Goal: Task Accomplishment & Management: Use online tool/utility

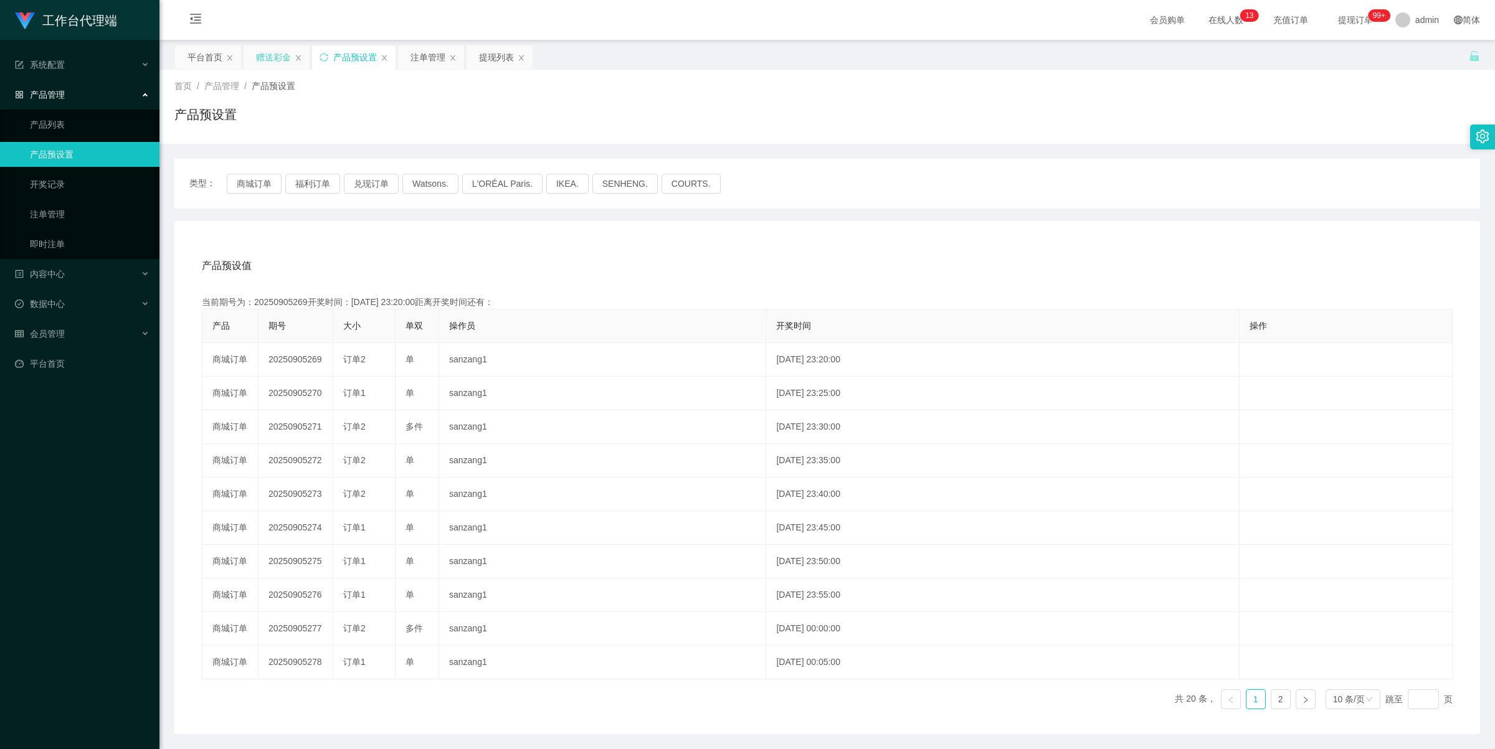
click at [262, 58] on div "赠送彩金" at bounding box center [273, 57] width 35 height 24
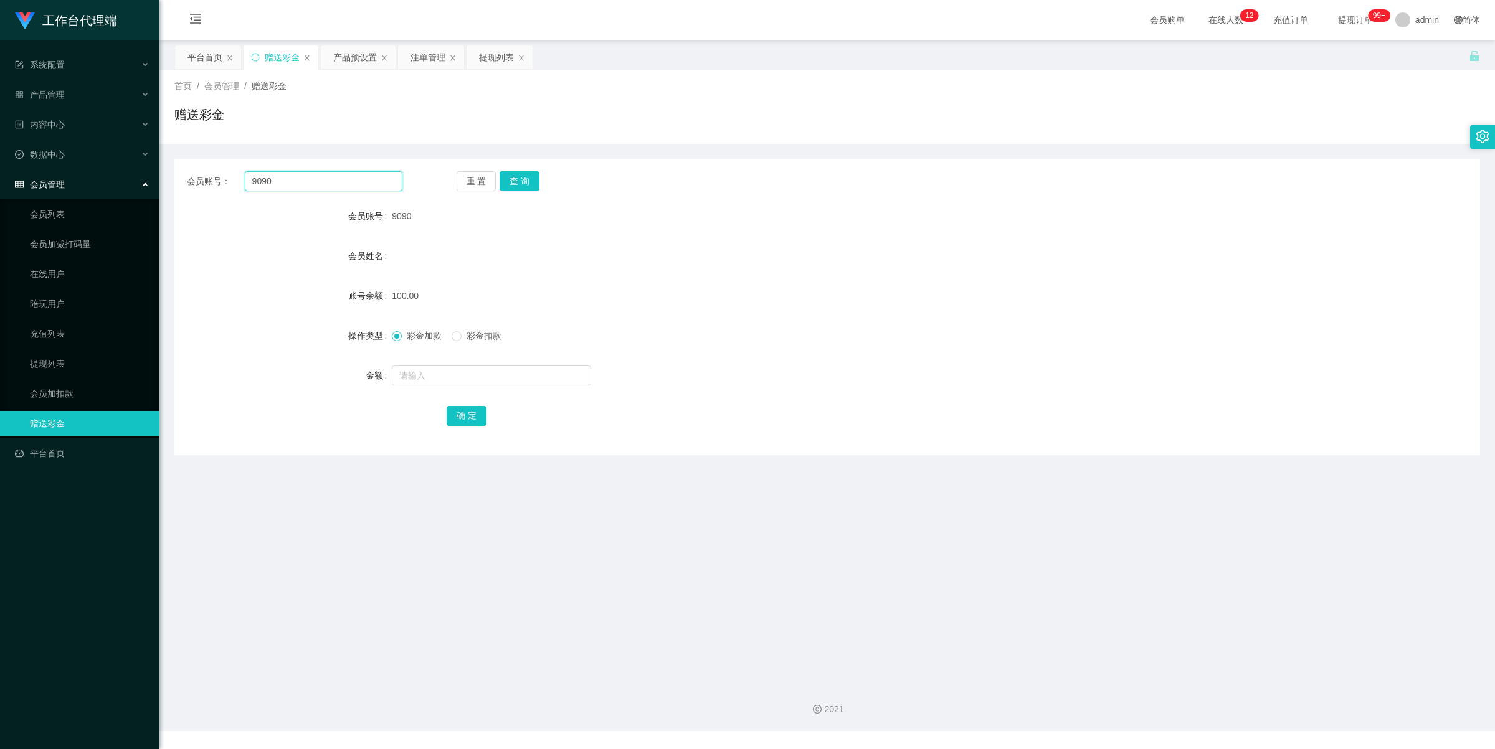
click at [297, 185] on input "9090" at bounding box center [324, 181] width 158 height 20
paste input "ks69280"
type input "ks692800"
click at [531, 176] on button "查 询" at bounding box center [520, 181] width 40 height 20
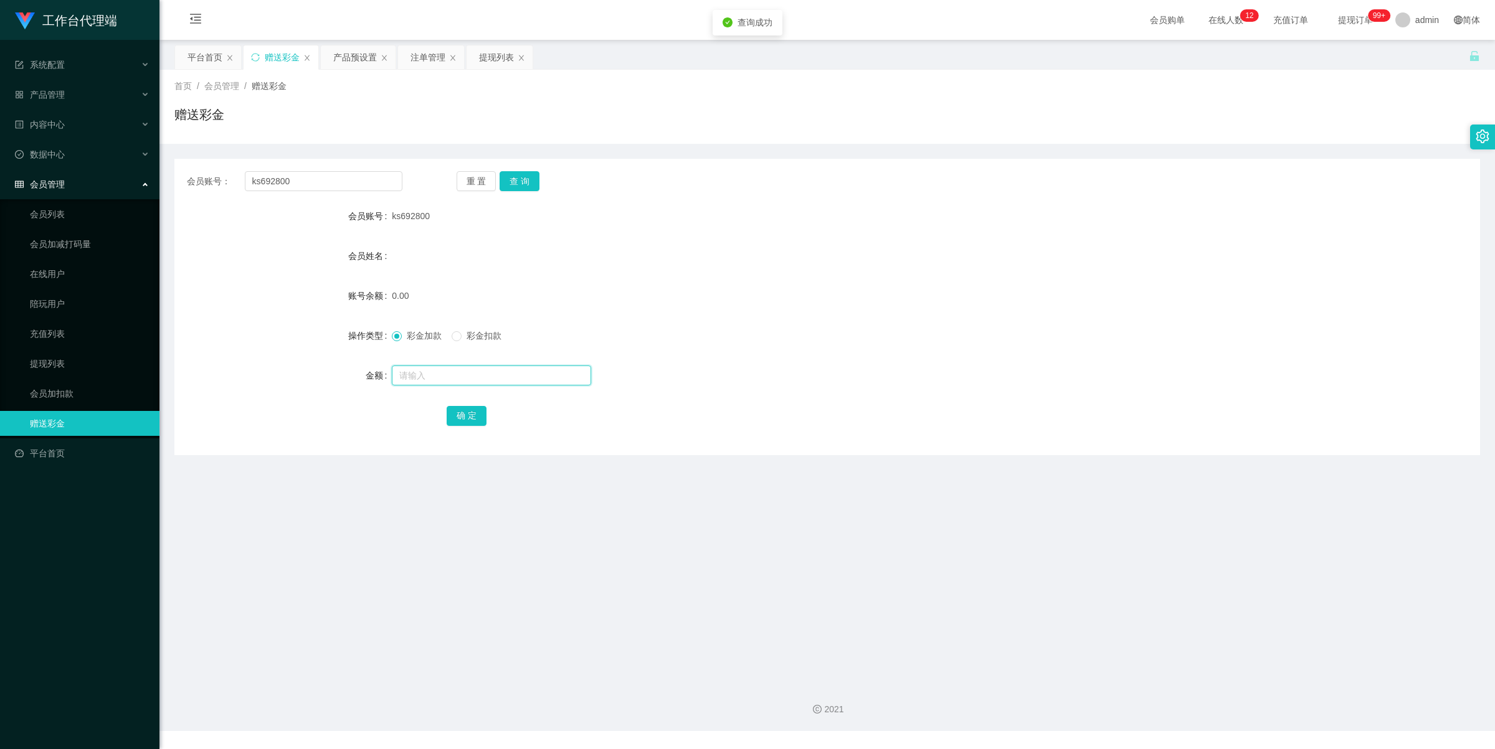
click at [453, 381] on input "text" at bounding box center [491, 376] width 199 height 20
type input "100"
click at [466, 416] on button "确 定" at bounding box center [467, 416] width 40 height 20
click at [354, 55] on div "产品预设置" at bounding box center [355, 57] width 44 height 24
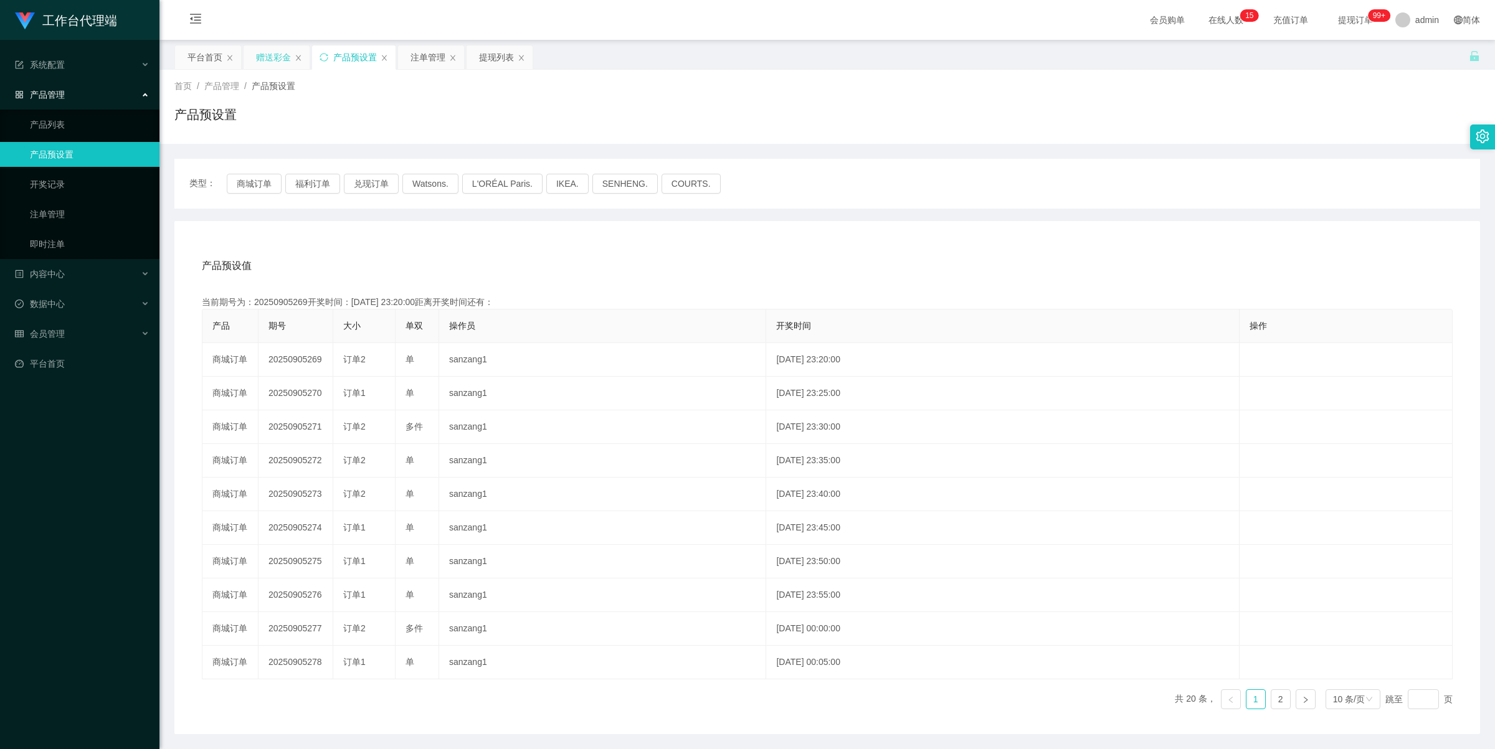
click at [278, 54] on div "赠送彩金" at bounding box center [273, 57] width 35 height 24
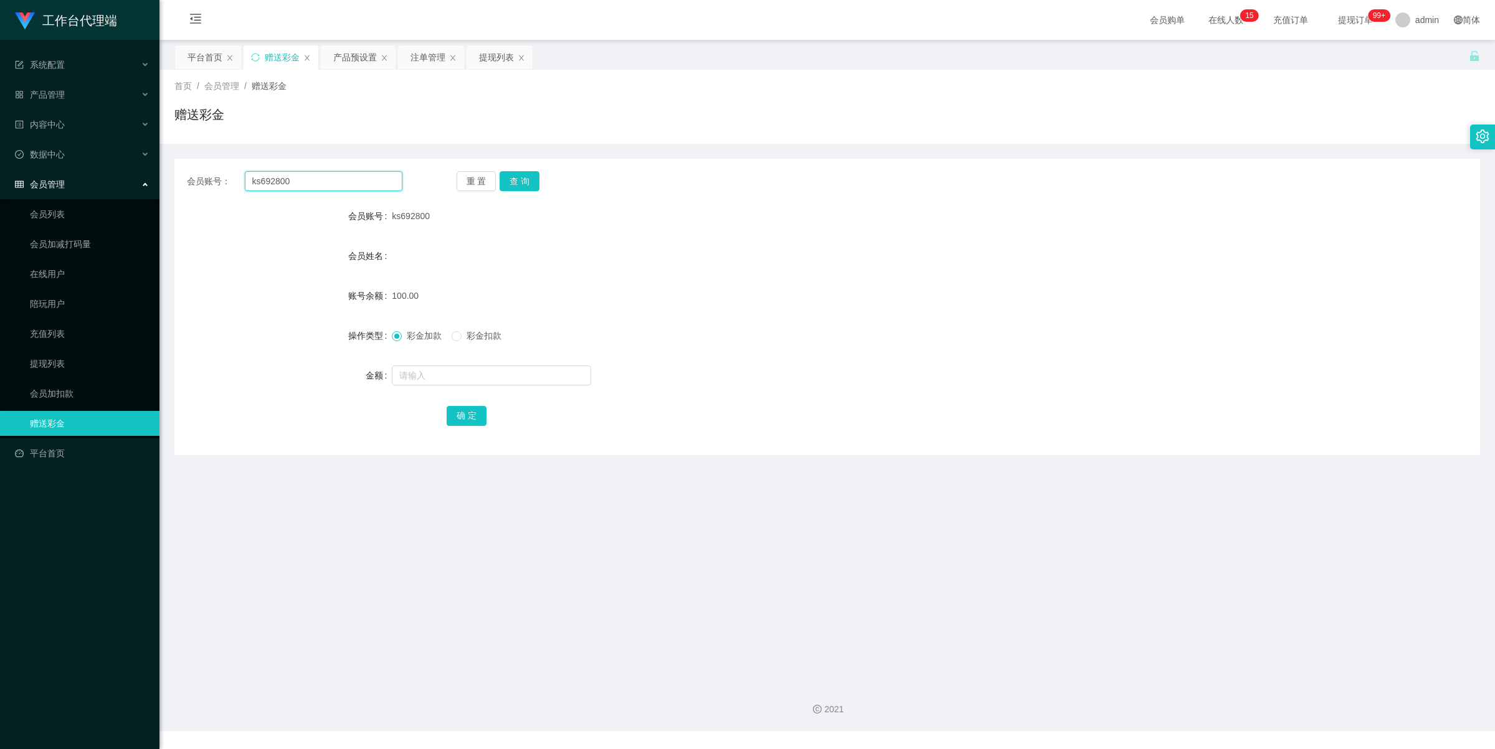
click at [347, 178] on input "ks692800" at bounding box center [324, 181] width 158 height 20
click at [422, 59] on div "注单管理" at bounding box center [428, 57] width 35 height 24
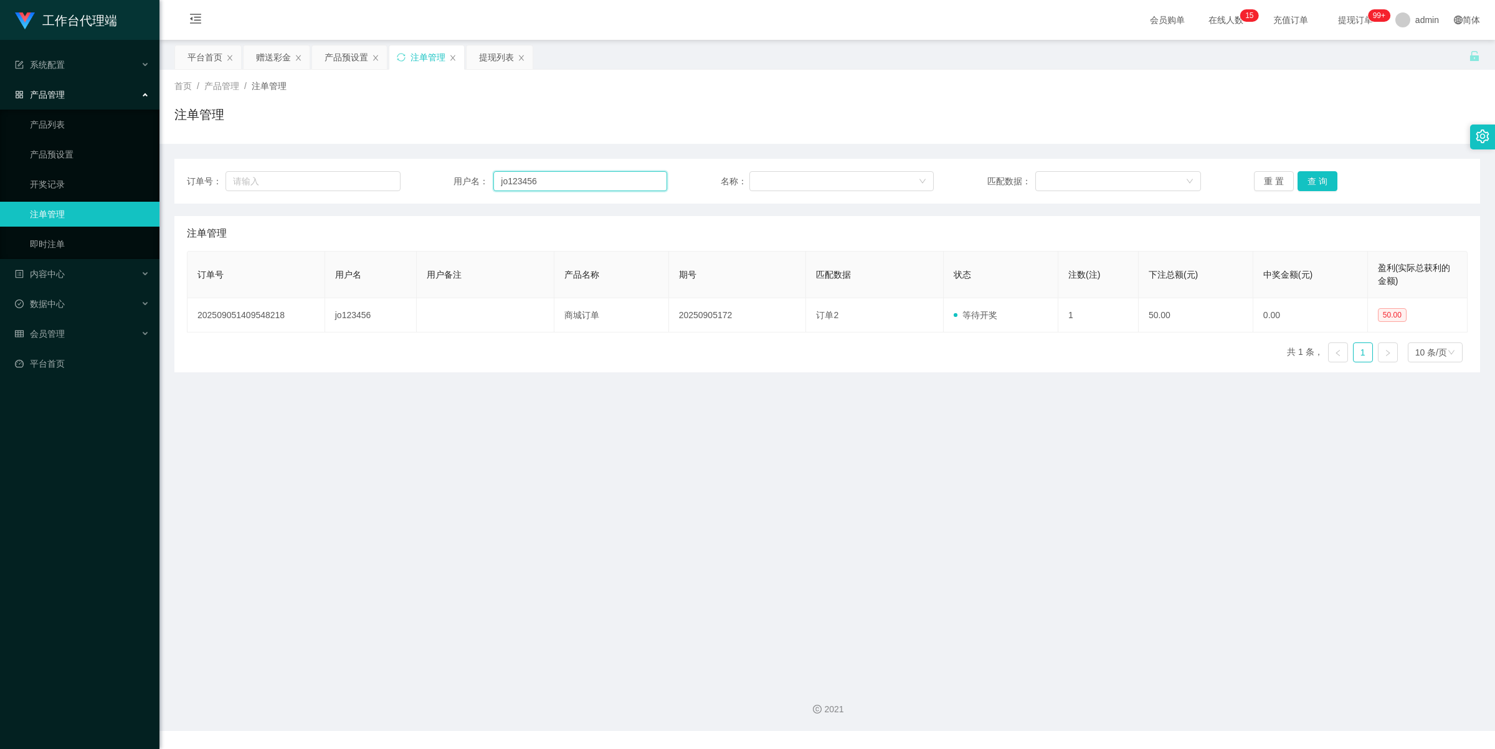
click at [553, 178] on input "jo123456" at bounding box center [580, 181] width 174 height 20
paste input "ks692800"
type input "ks692800"
click at [1308, 181] on button "查 询" at bounding box center [1318, 181] width 40 height 20
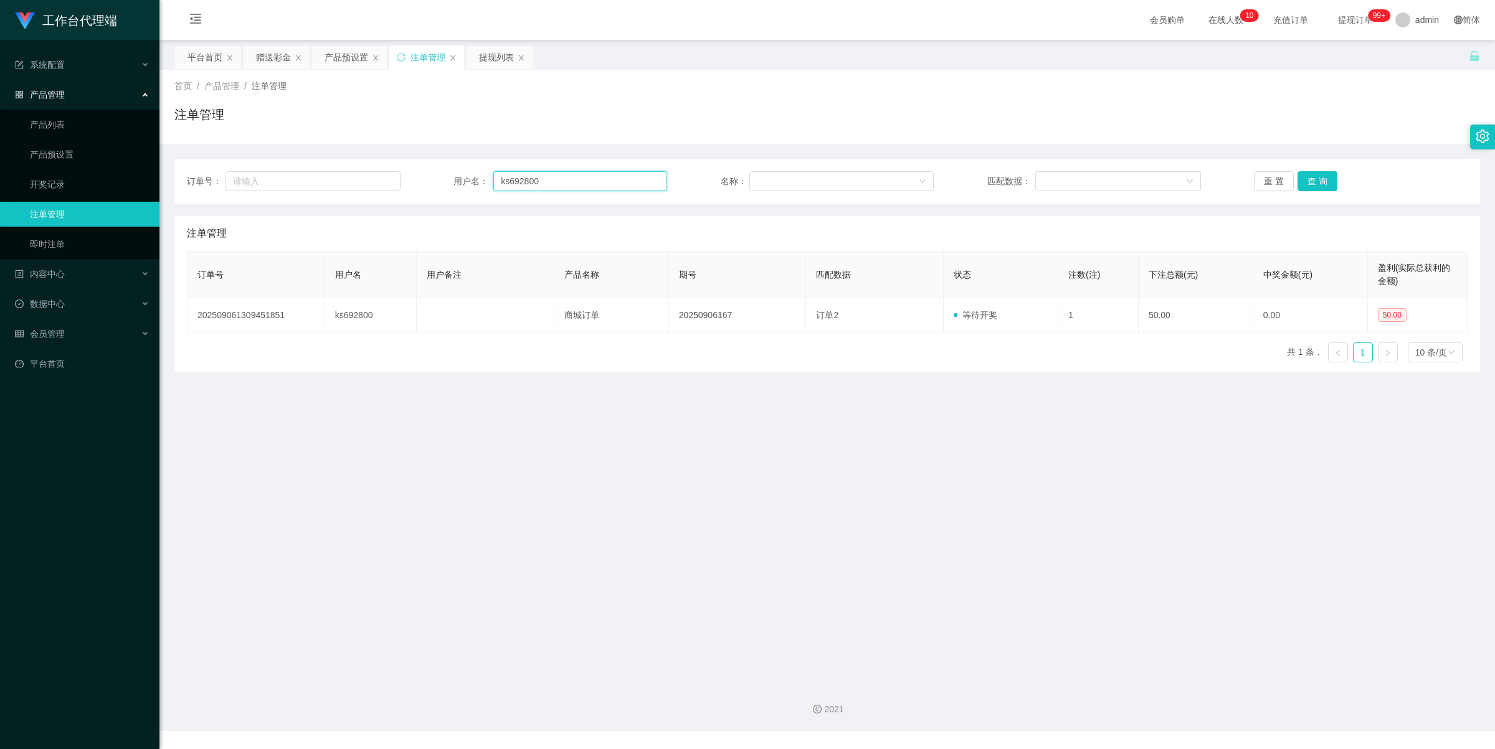
click at [542, 181] on input "ks692800" at bounding box center [580, 181] width 174 height 20
click at [1318, 181] on button "查 询" at bounding box center [1318, 181] width 40 height 20
click at [272, 54] on div "赠送彩金" at bounding box center [273, 57] width 35 height 24
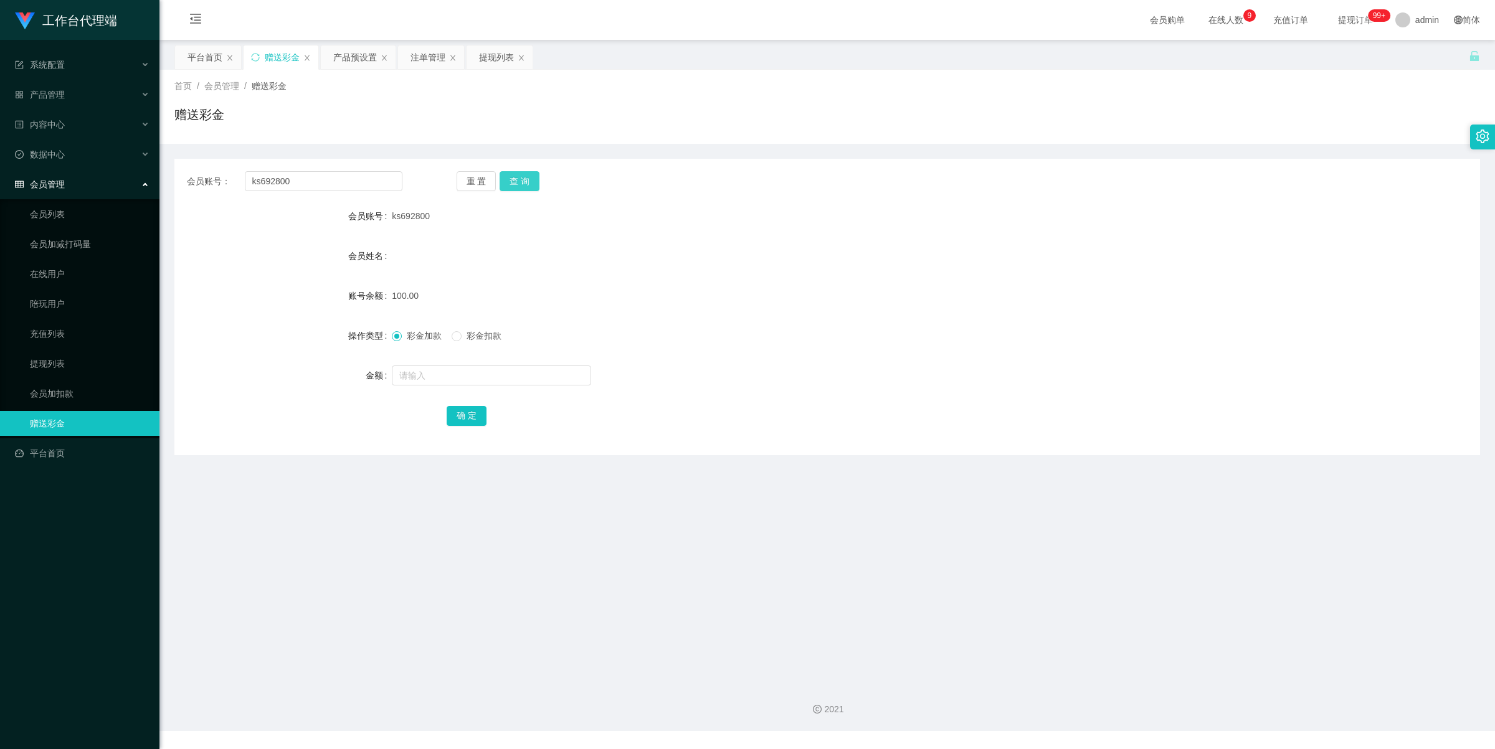
click at [515, 188] on button "查 询" at bounding box center [520, 181] width 40 height 20
click at [455, 366] on input "text" at bounding box center [491, 376] width 199 height 20
type input "100"
click at [477, 419] on button "确 定" at bounding box center [467, 416] width 40 height 20
click at [346, 179] on input "ks692800" at bounding box center [324, 181] width 158 height 20
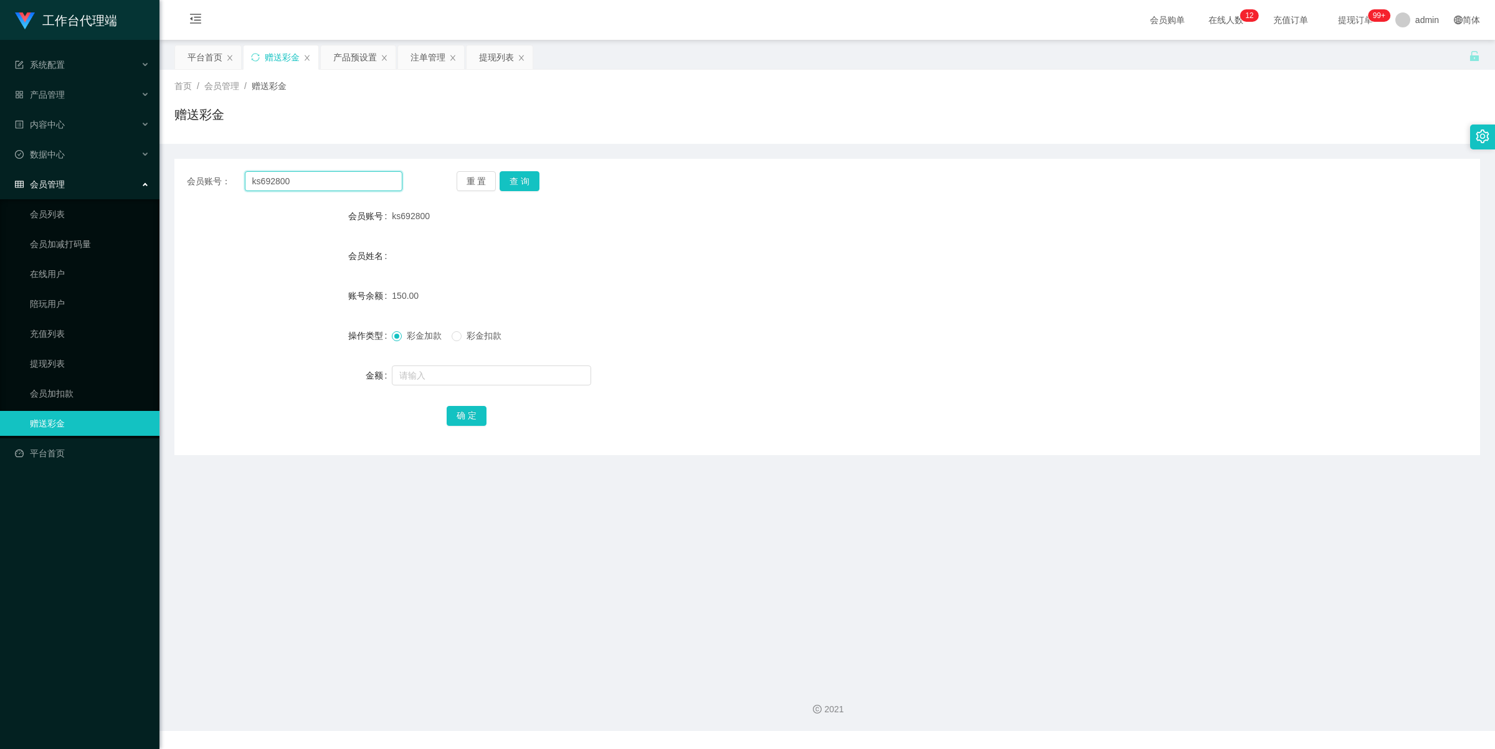
click at [346, 179] on input "ks692800" at bounding box center [324, 181] width 158 height 20
click at [499, 54] on div "提现列表" at bounding box center [496, 57] width 35 height 24
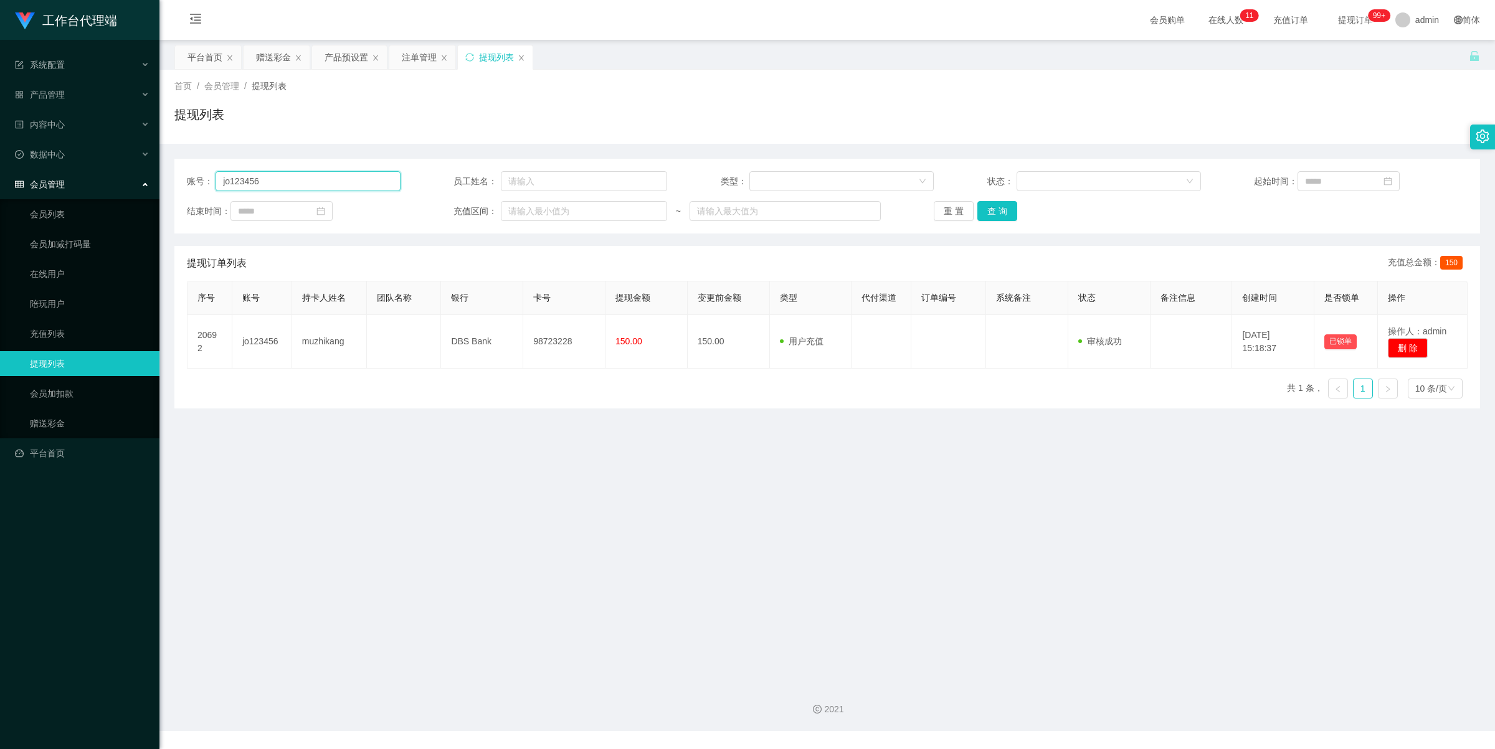
click at [341, 178] on input "jo123456" at bounding box center [308, 181] width 184 height 20
paste input "ks692800"
type input "ks692800"
click at [998, 204] on button "查 询" at bounding box center [997, 211] width 40 height 20
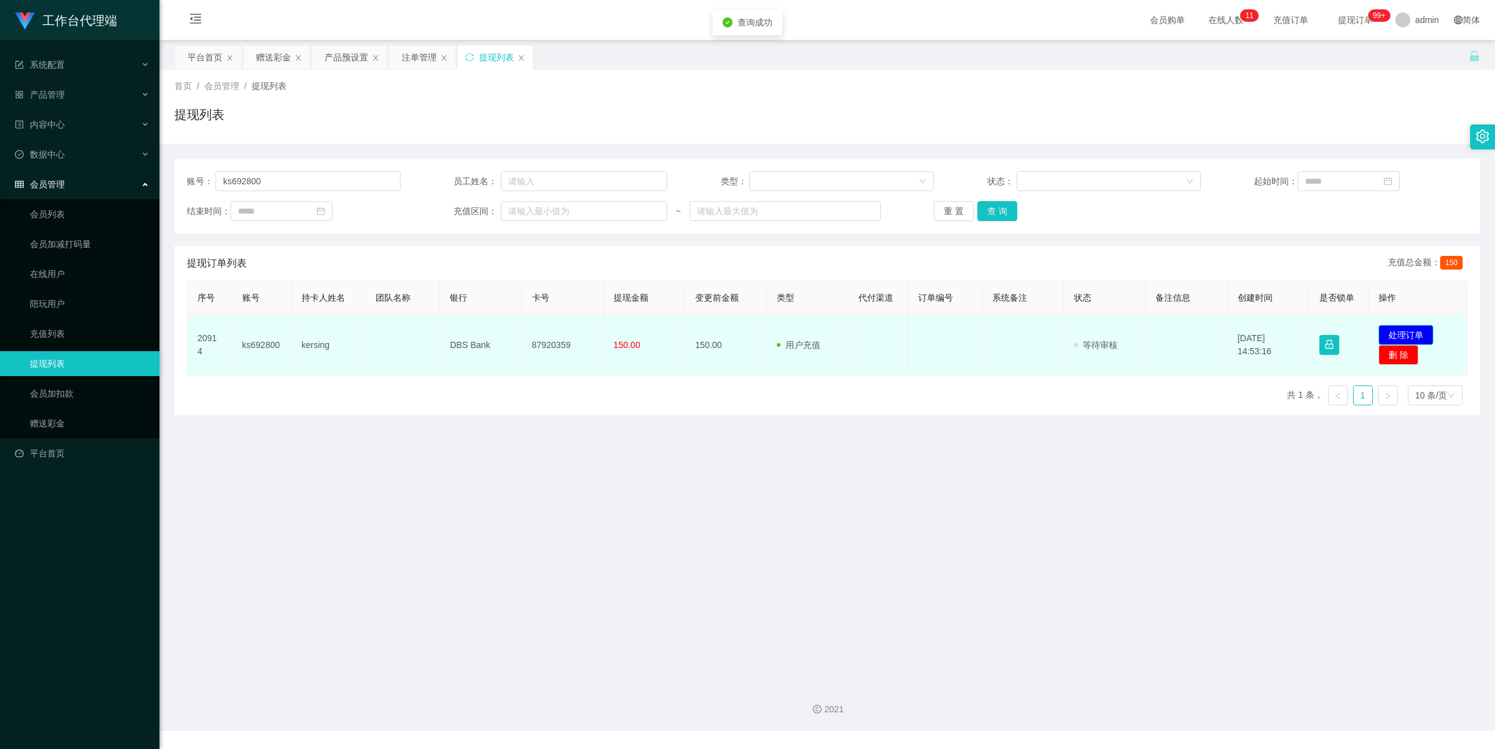
click at [1409, 328] on button "处理订单" at bounding box center [1406, 335] width 55 height 20
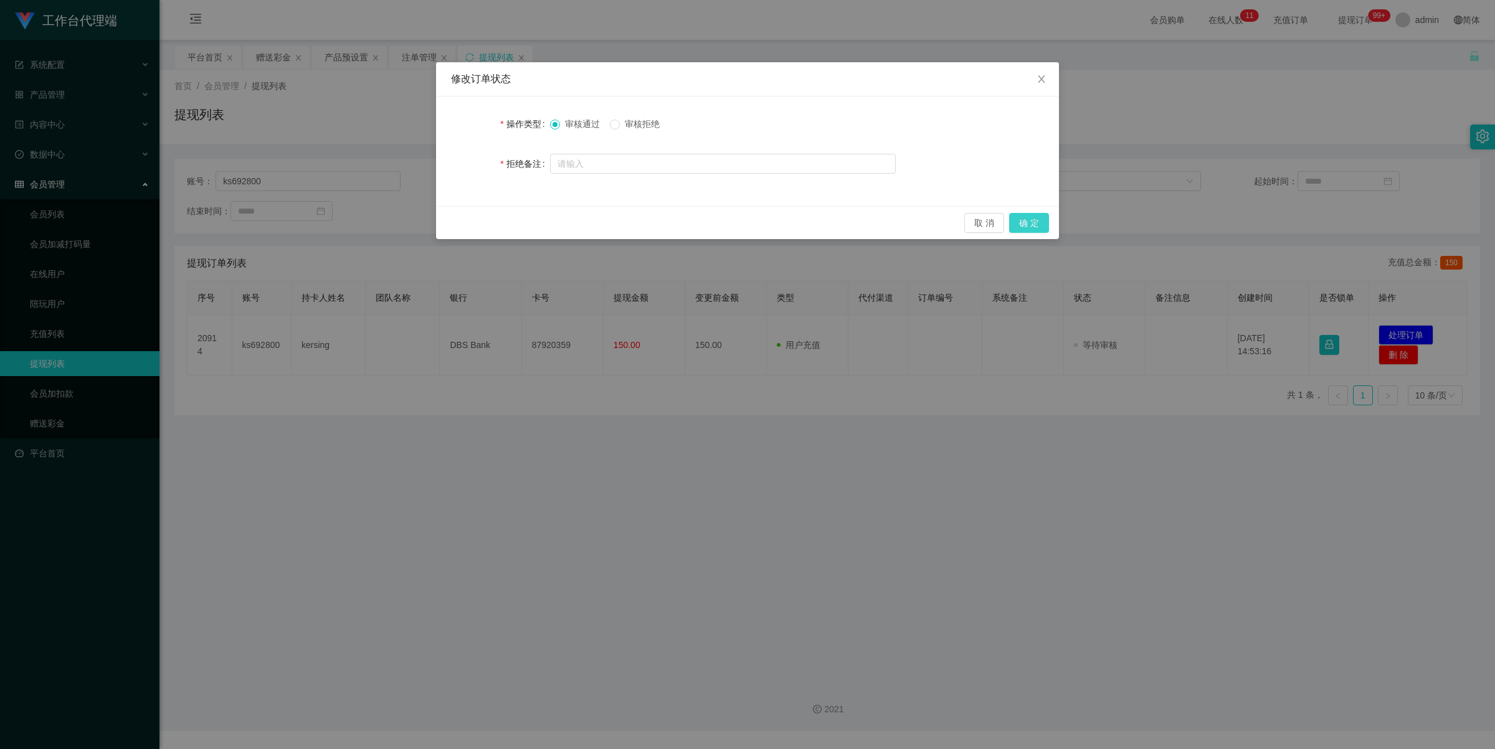
click at [1032, 222] on button "确 定" at bounding box center [1029, 223] width 40 height 20
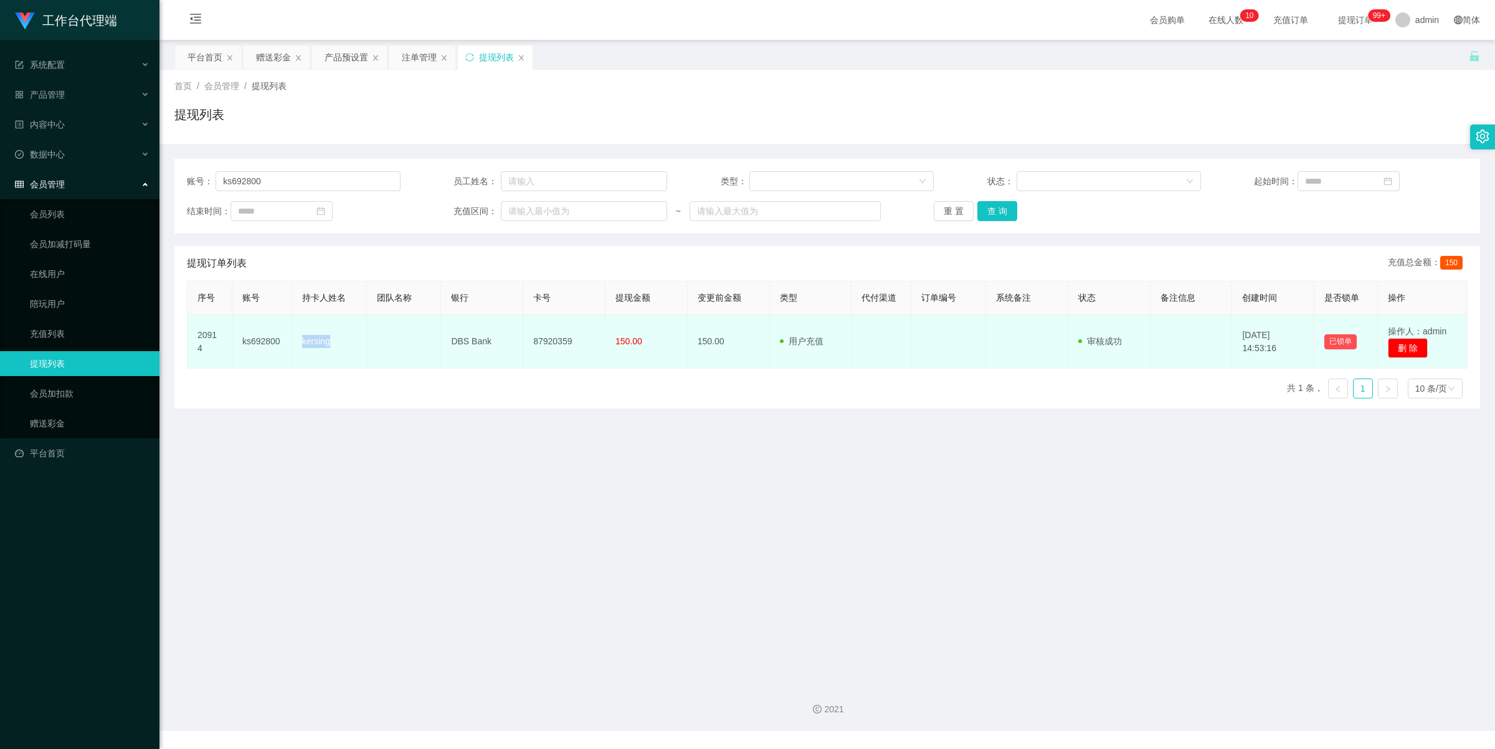
drag, startPoint x: 315, startPoint y: 340, endPoint x: 358, endPoint y: 343, distance: 43.7
click at [358, 343] on td "kersing" at bounding box center [329, 342] width 75 height 54
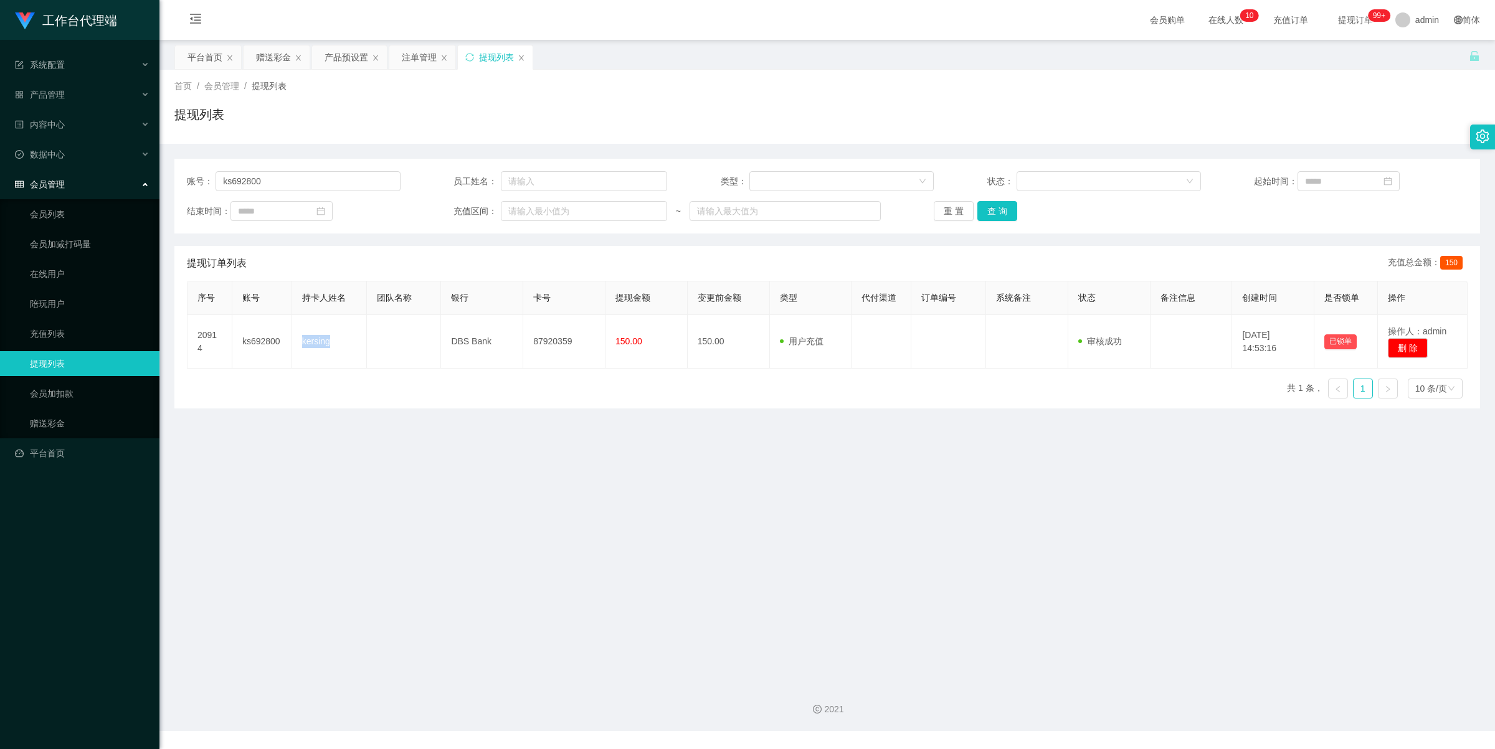
copy td "kersing"
drag, startPoint x: 481, startPoint y: 462, endPoint x: 481, endPoint y: 440, distance: 21.8
click at [481, 462] on main "关闭左侧 关闭右侧 关闭其它 刷新页面 平台首页 赠送彩金 产品预设置 注单管理 提现列表 首页 / 会员管理 / 提现列表 / 提现列表 账号： ks692…" at bounding box center [827, 357] width 1336 height 634
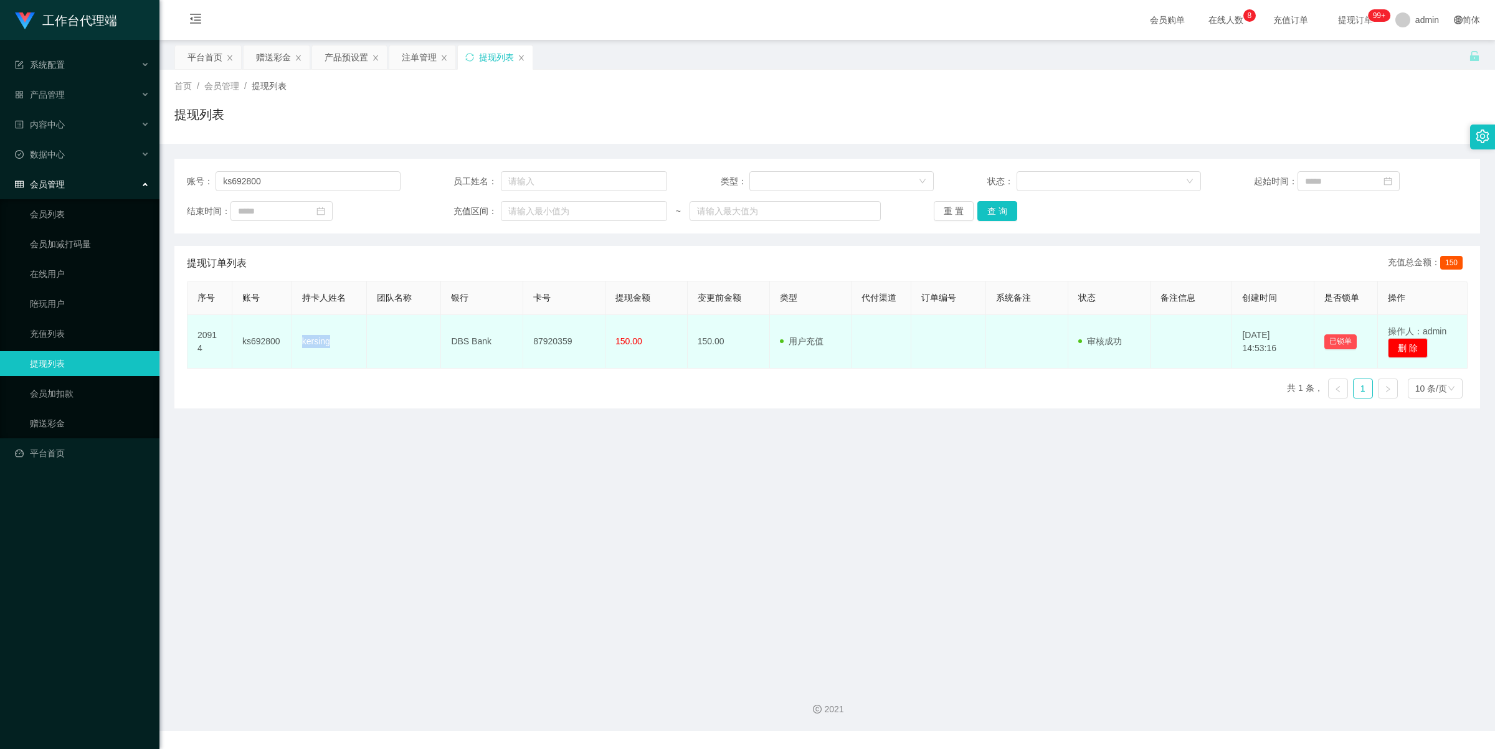
drag, startPoint x: 300, startPoint y: 338, endPoint x: 343, endPoint y: 340, distance: 43.7
click at [343, 340] on td "kersing" at bounding box center [329, 342] width 75 height 54
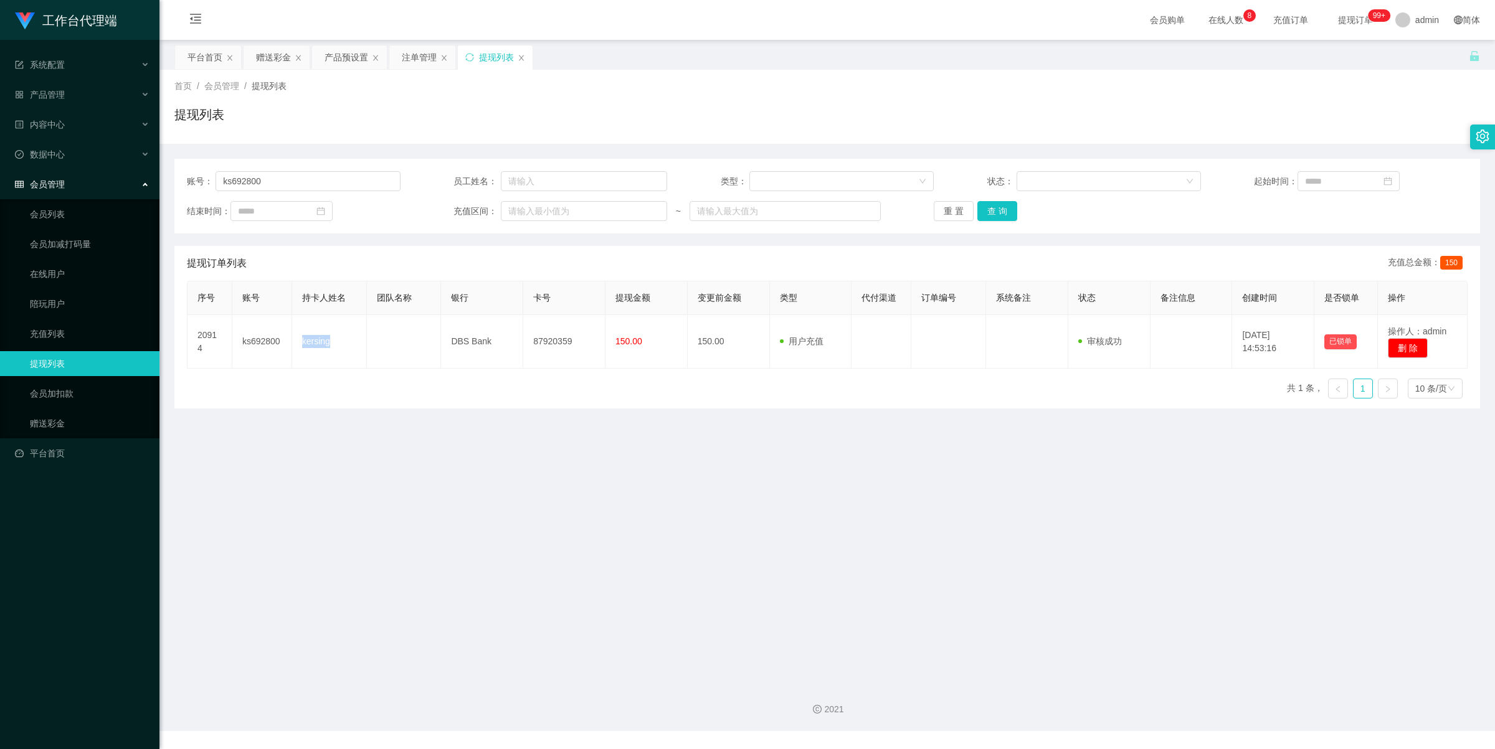
copy td "kersing"
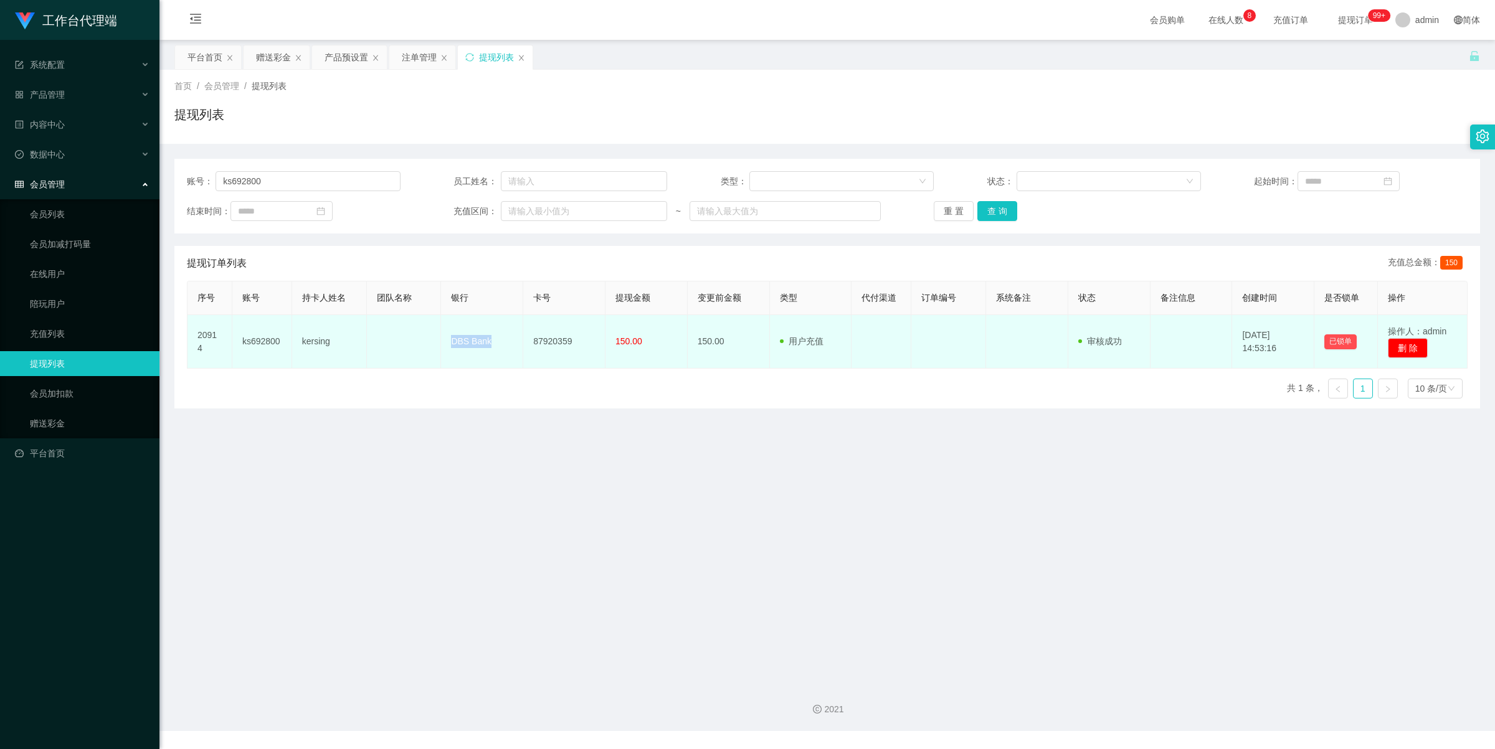
drag, startPoint x: 444, startPoint y: 338, endPoint x: 505, endPoint y: 345, distance: 62.1
click at [505, 345] on td "DBS Bank" at bounding box center [482, 342] width 82 height 54
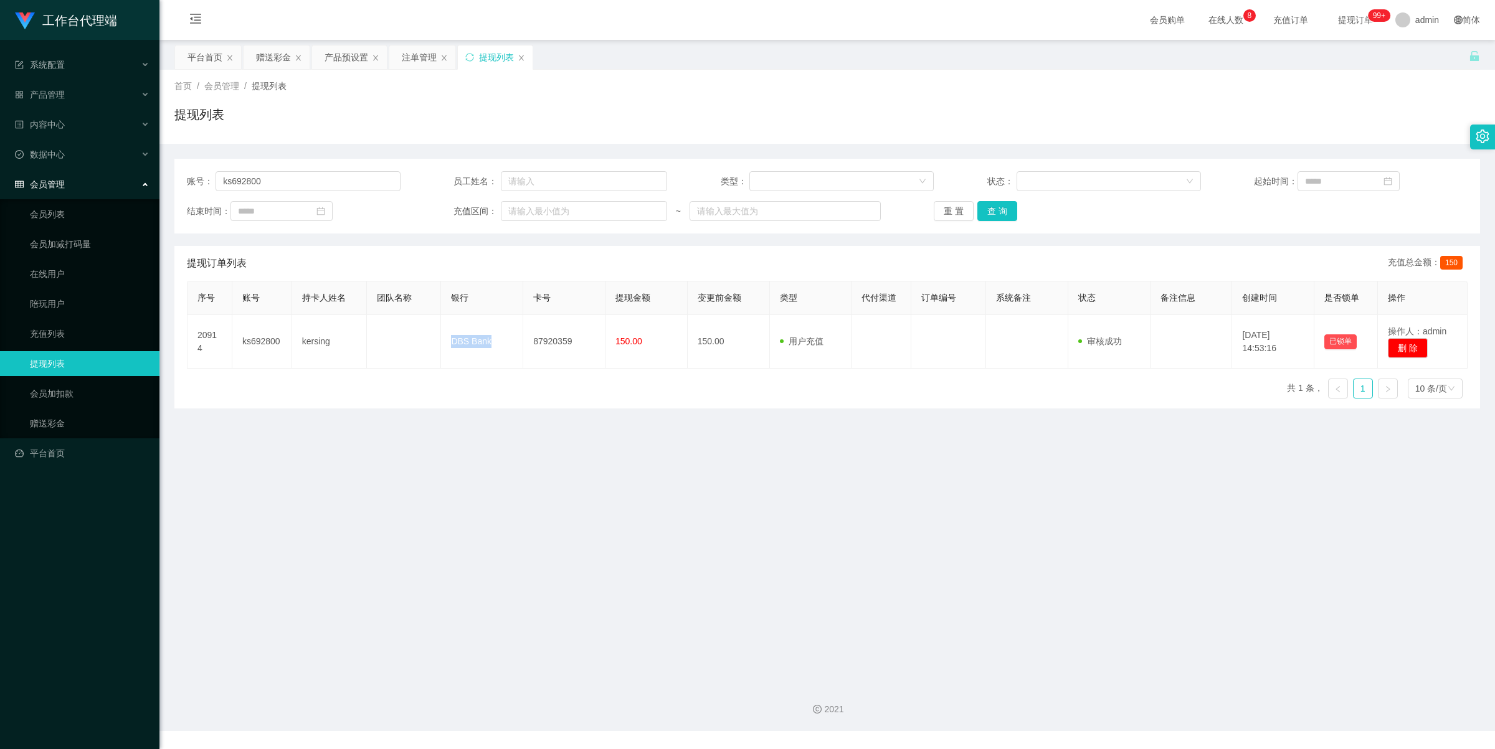
copy td "DBS Bank"
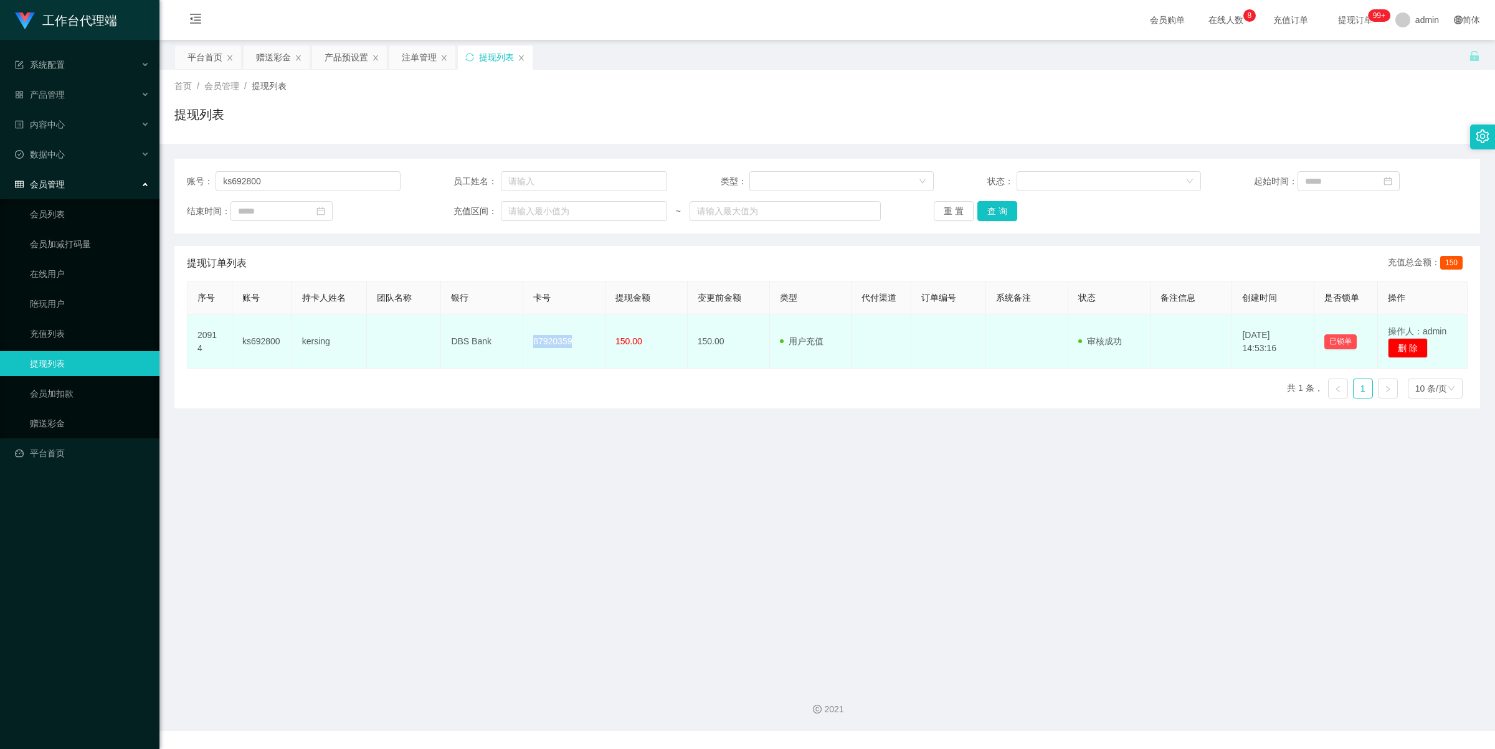
drag, startPoint x: 528, startPoint y: 343, endPoint x: 586, endPoint y: 350, distance: 58.3
click at [586, 350] on td "87920359" at bounding box center [564, 342] width 82 height 54
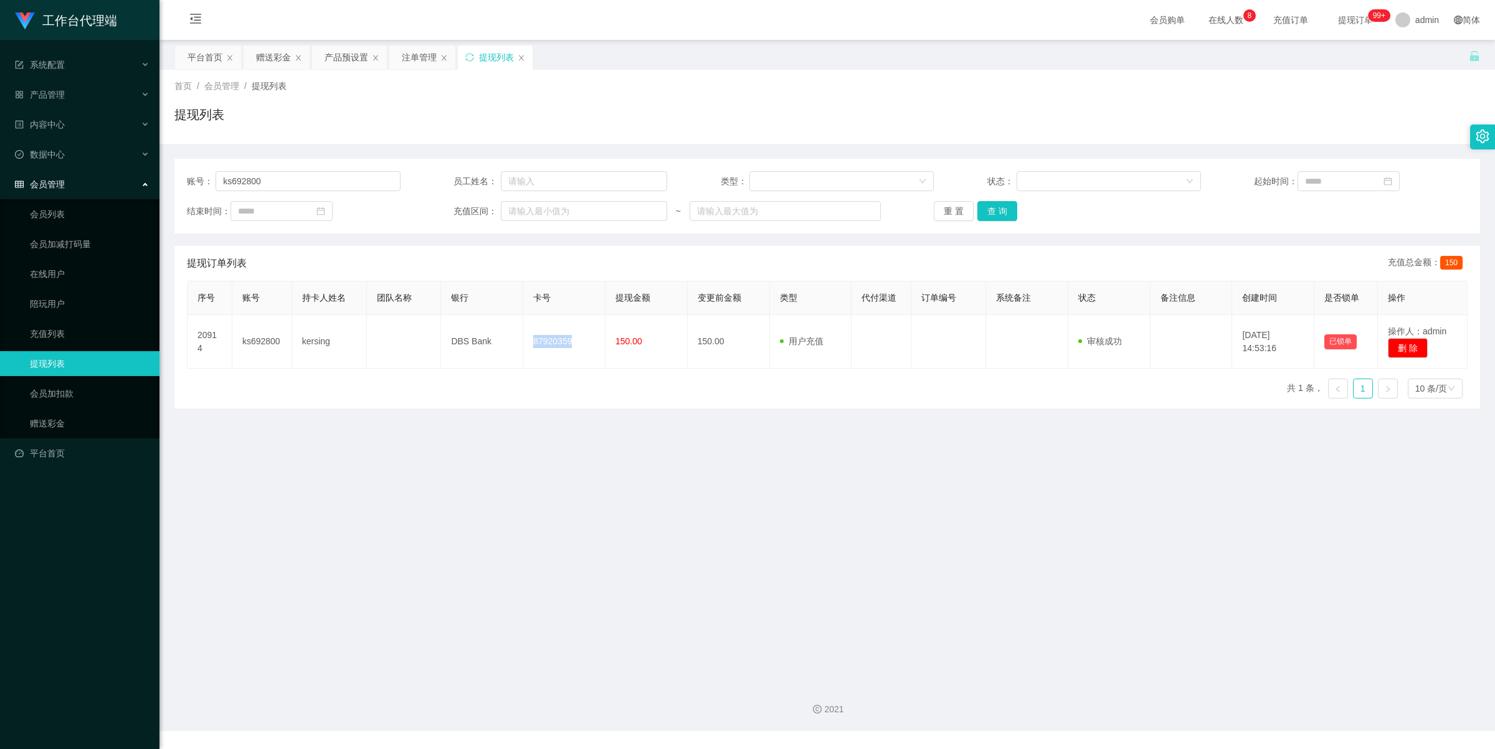
copy td "87920359"
